Goal: Task Accomplishment & Management: Manage account settings

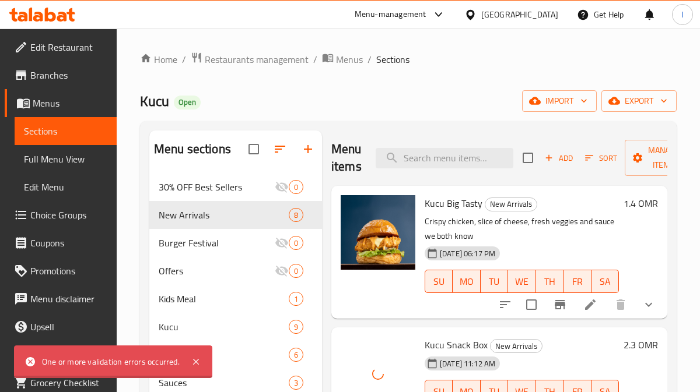
scroll to position [100, 0]
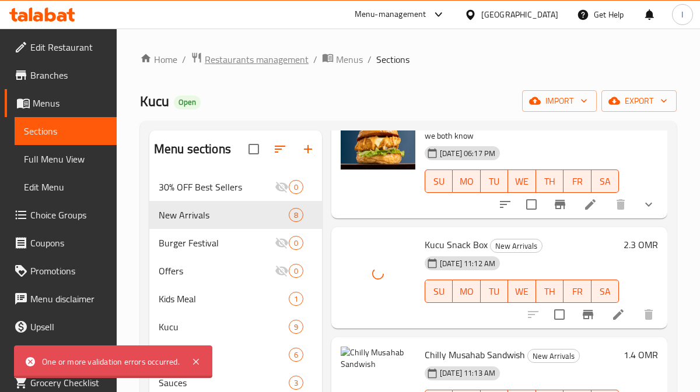
click at [280, 61] on span "Restaurants management" at bounding box center [257, 59] width 104 height 14
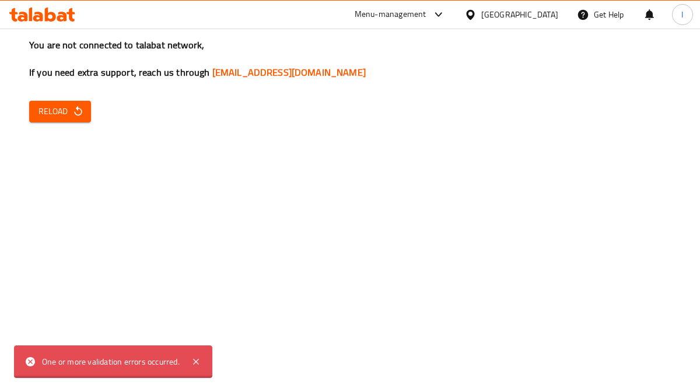
click at [31, 113] on button "Reload" at bounding box center [60, 112] width 62 height 22
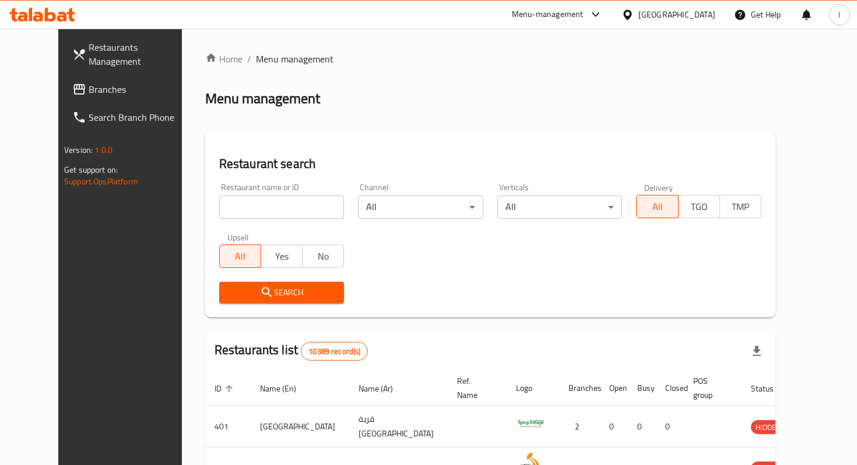
click at [228, 215] on input "search" at bounding box center [281, 206] width 125 height 23
type input "yabeela burger"
click button "Search" at bounding box center [281, 293] width 125 height 22
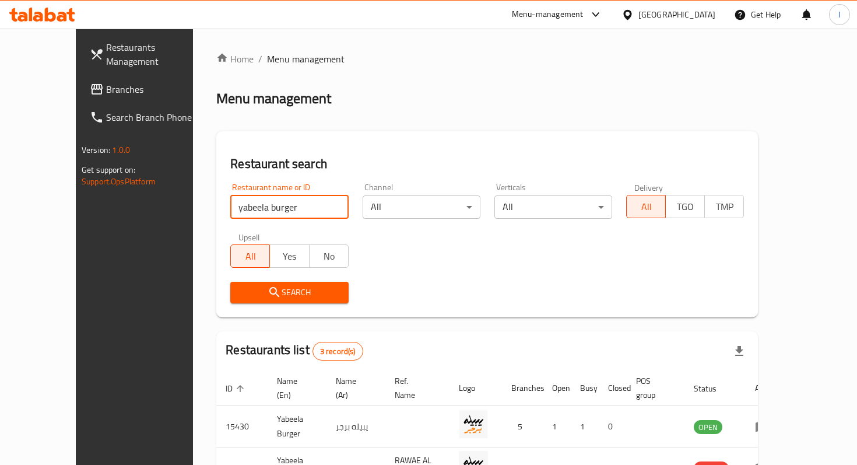
click button "Search" at bounding box center [289, 293] width 118 height 22
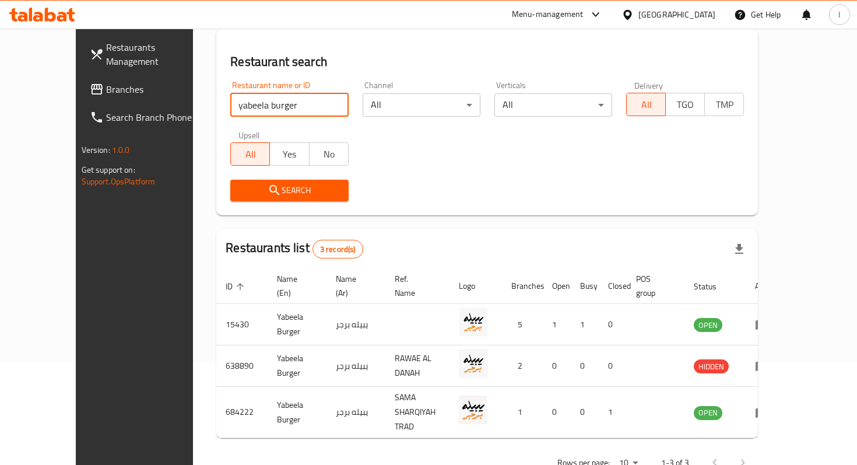
scroll to position [115, 0]
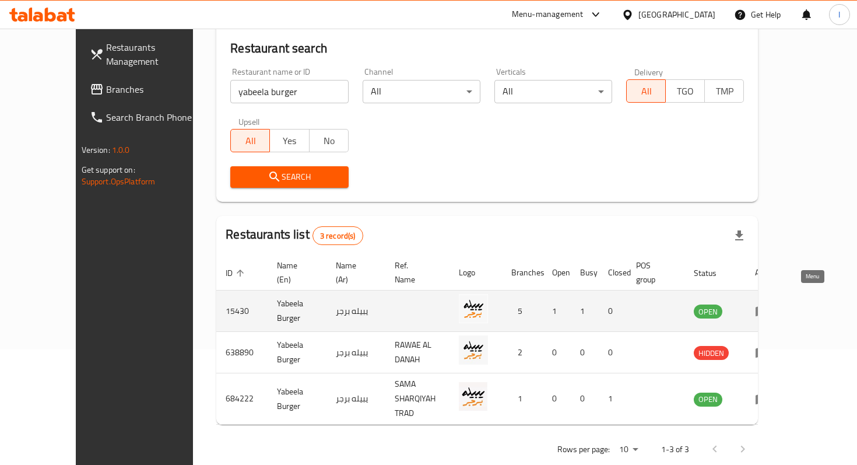
click at [769, 304] on icon "enhanced table" at bounding box center [762, 311] width 14 height 14
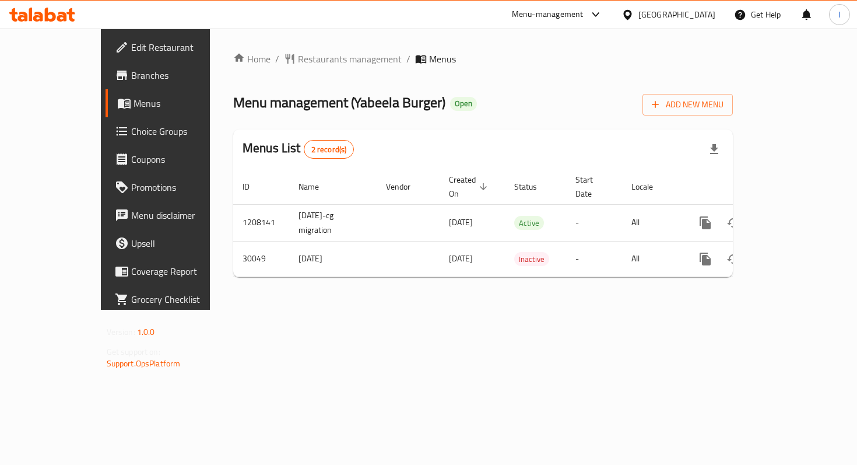
click at [131, 76] on span "Branches" at bounding box center [182, 75] width 103 height 14
